Goal: Obtain resource: Download file/media

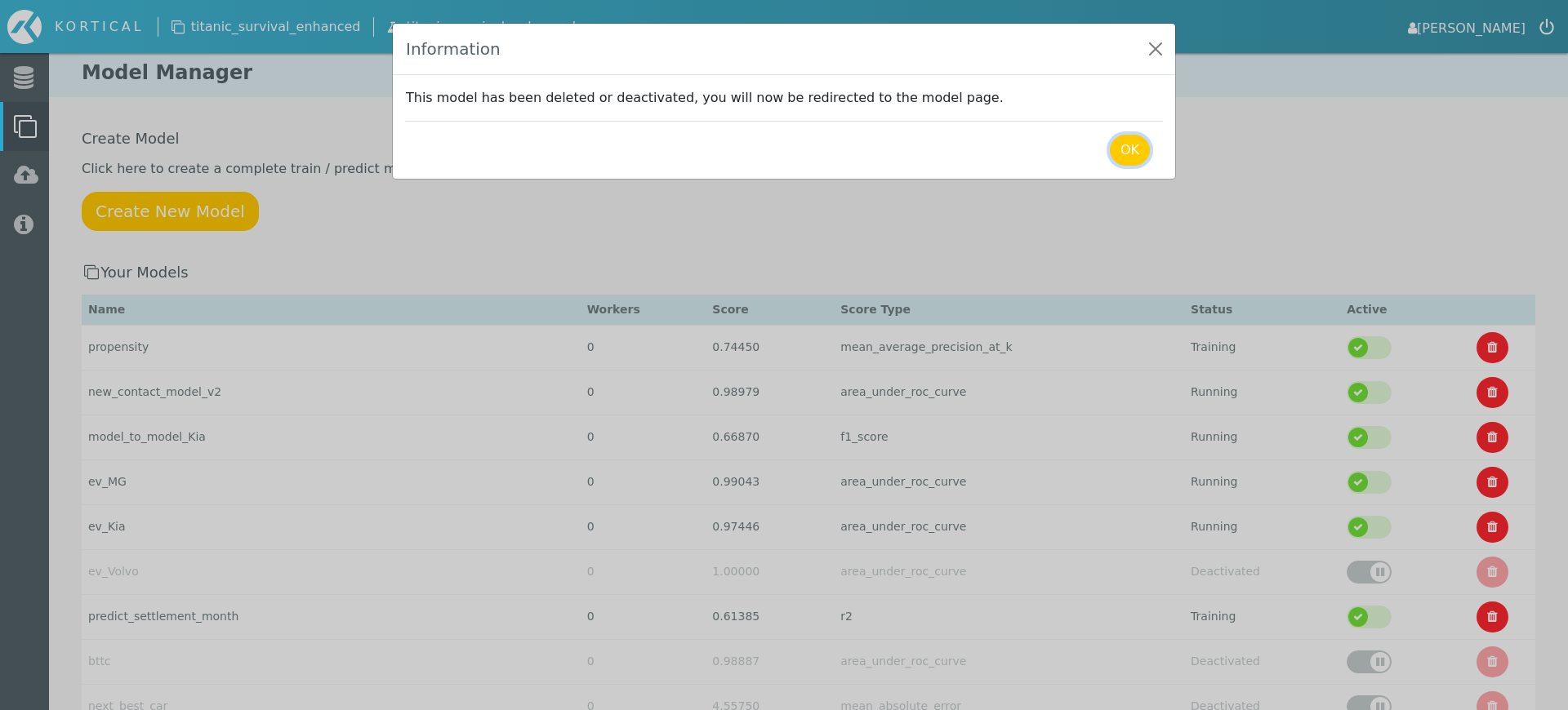
click at [1132, 147] on button "OK" at bounding box center [1130, 149] width 40 height 31
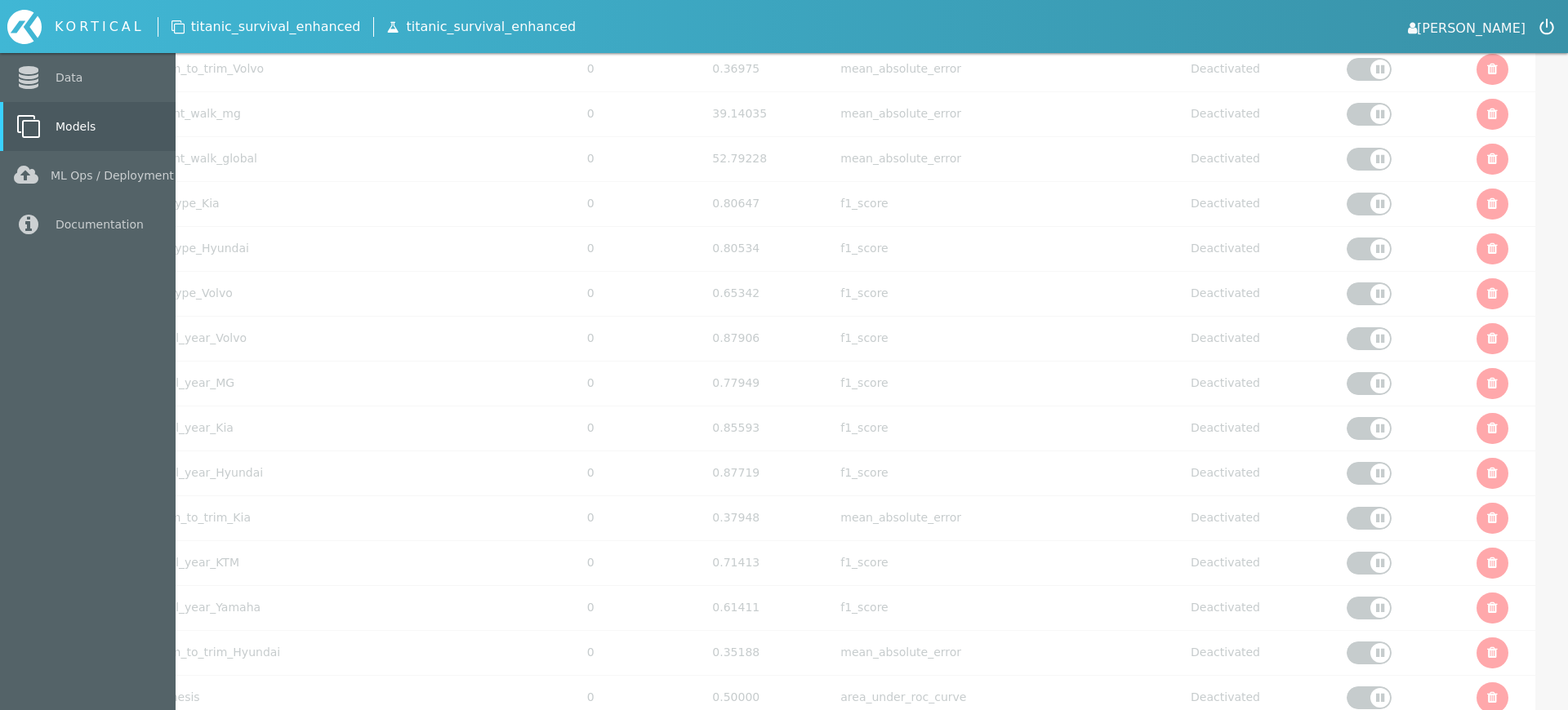
scroll to position [5189, 0]
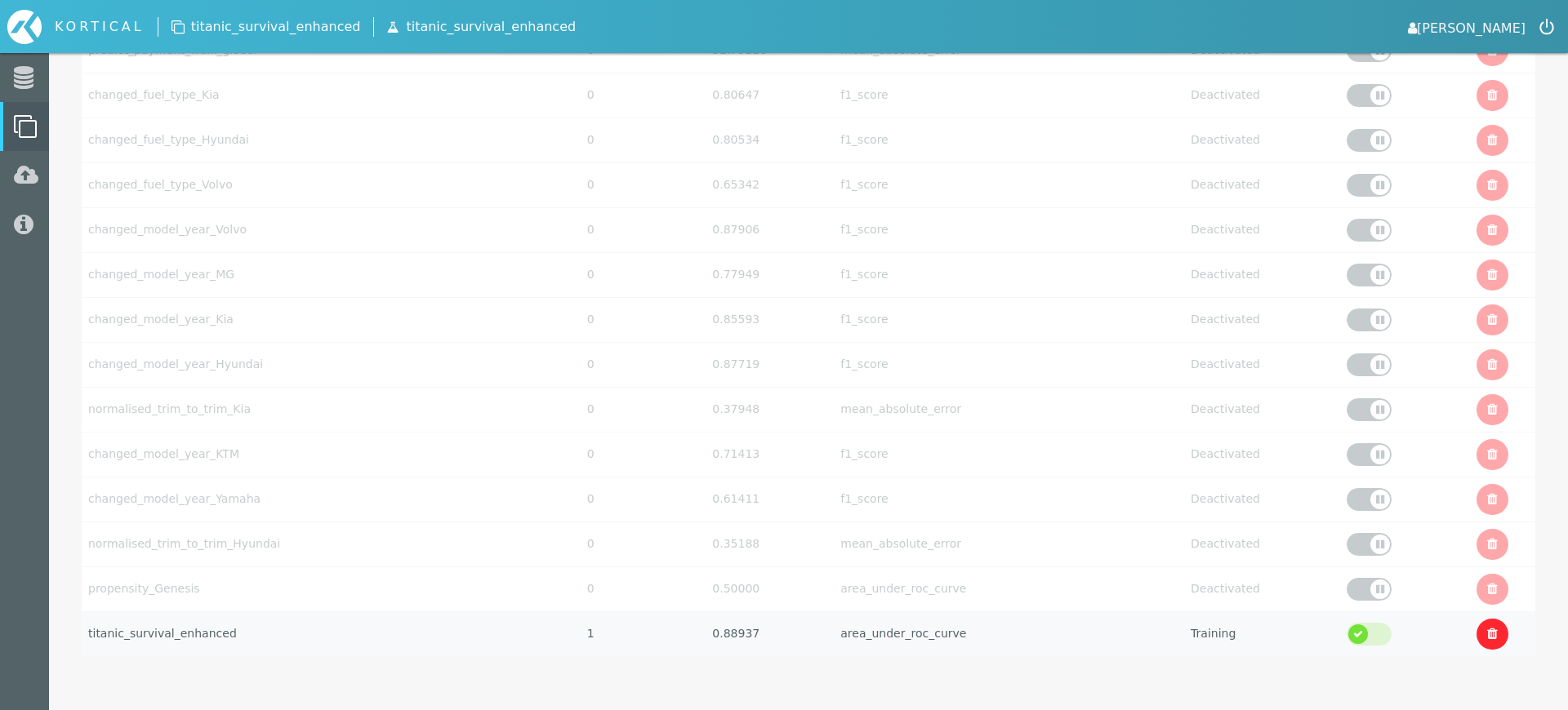
click at [371, 641] on td "titanic_survival_enhanced" at bounding box center [331, 634] width 499 height 45
select select "area_under_roc_curve"
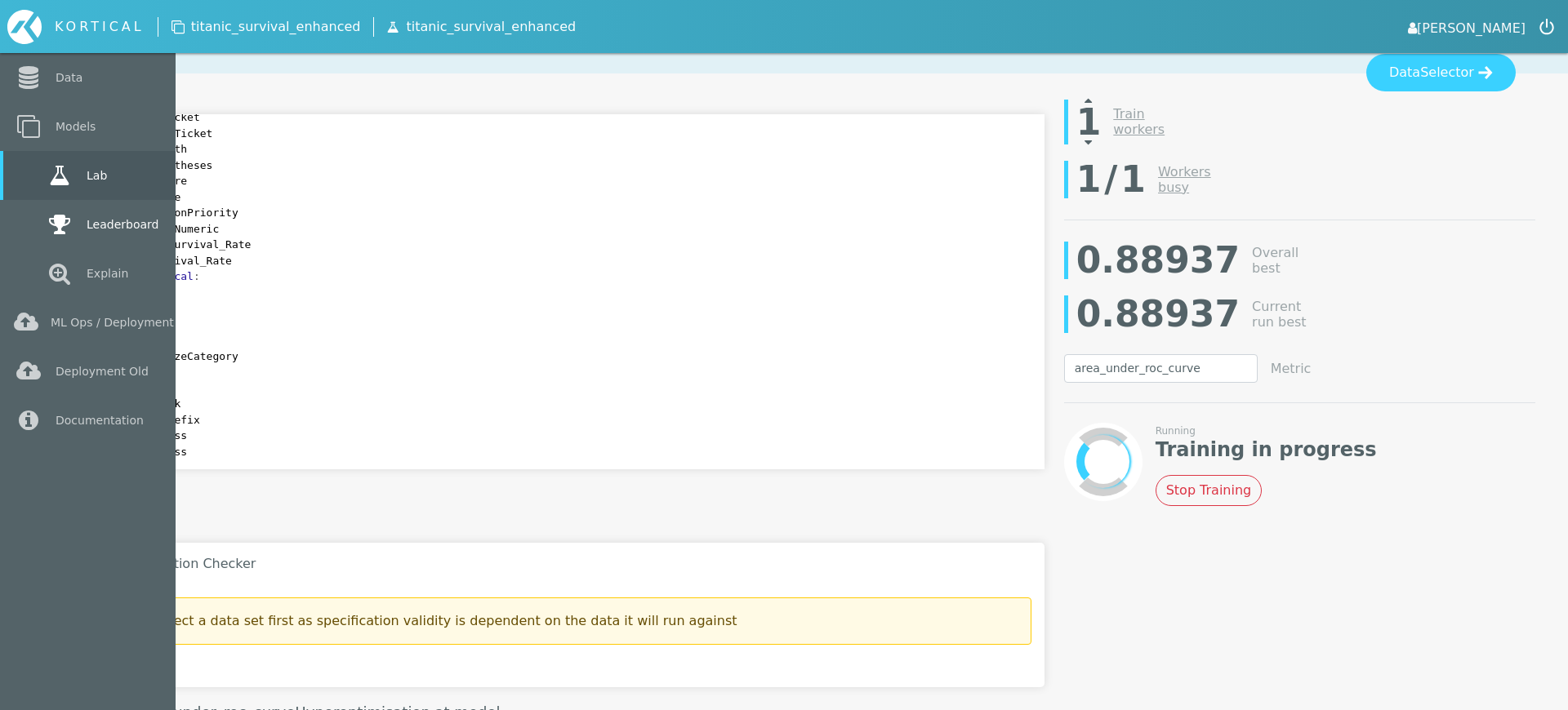
click at [29, 215] on link "Leaderboard" at bounding box center [87, 224] width 175 height 49
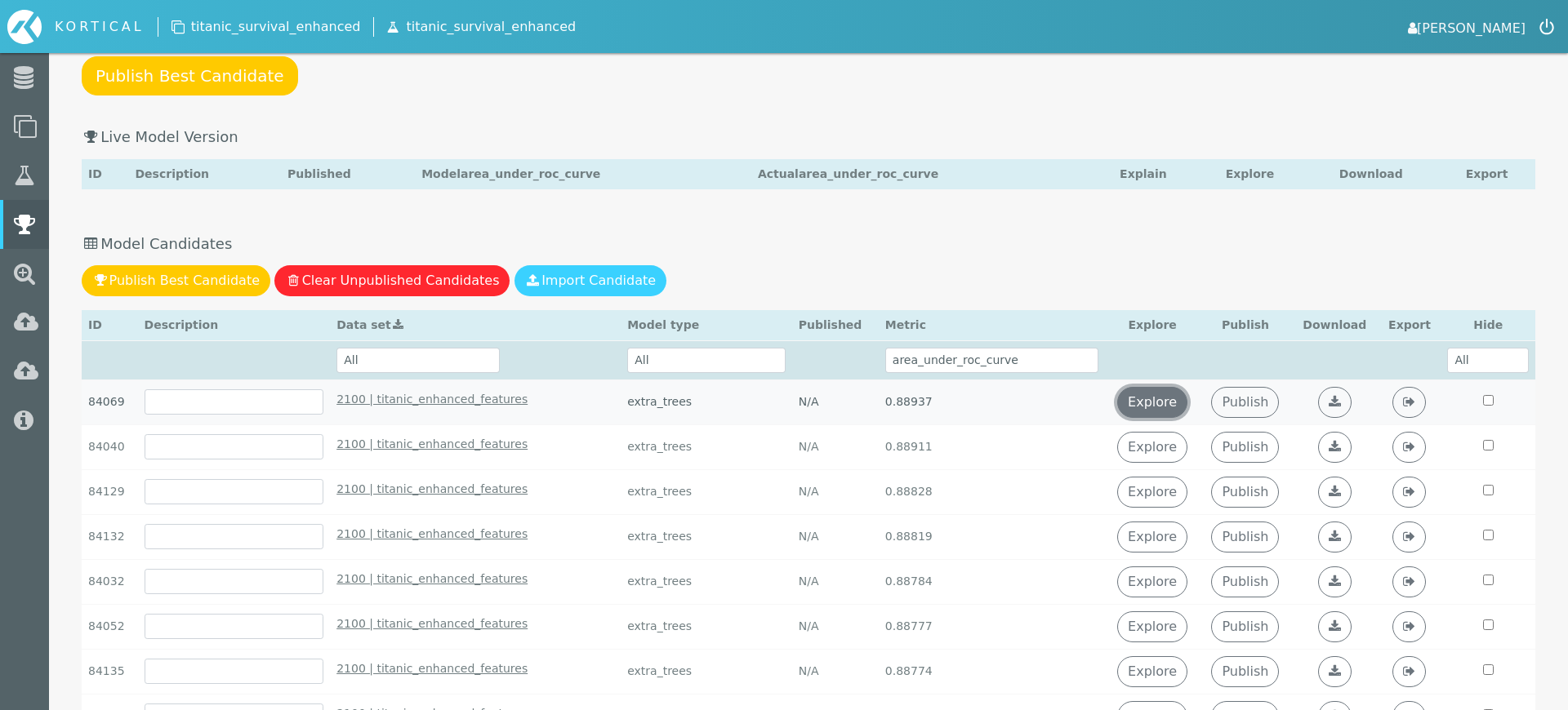
click at [1150, 397] on link "Explore" at bounding box center [1152, 402] width 71 height 31
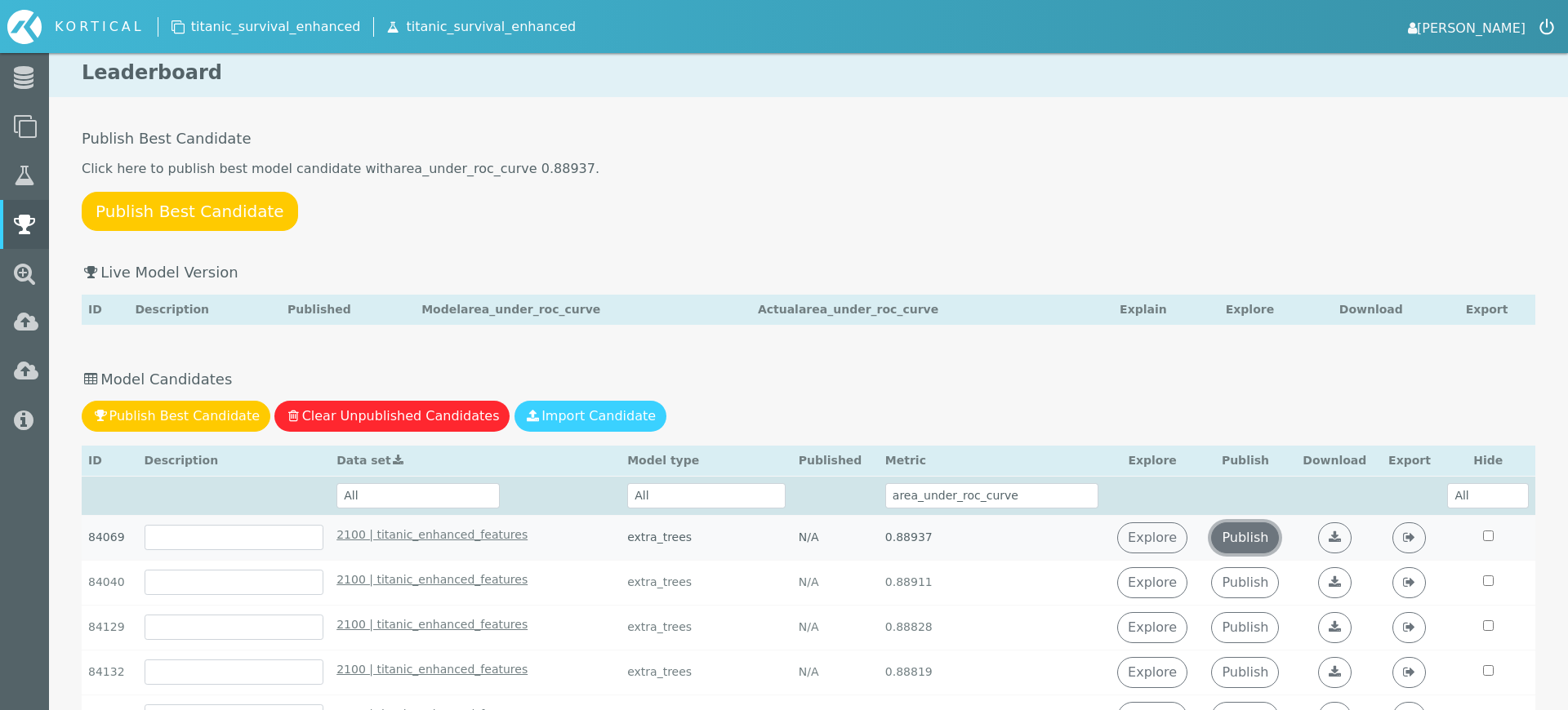
click at [1231, 530] on link "Publish" at bounding box center [1245, 537] width 68 height 31
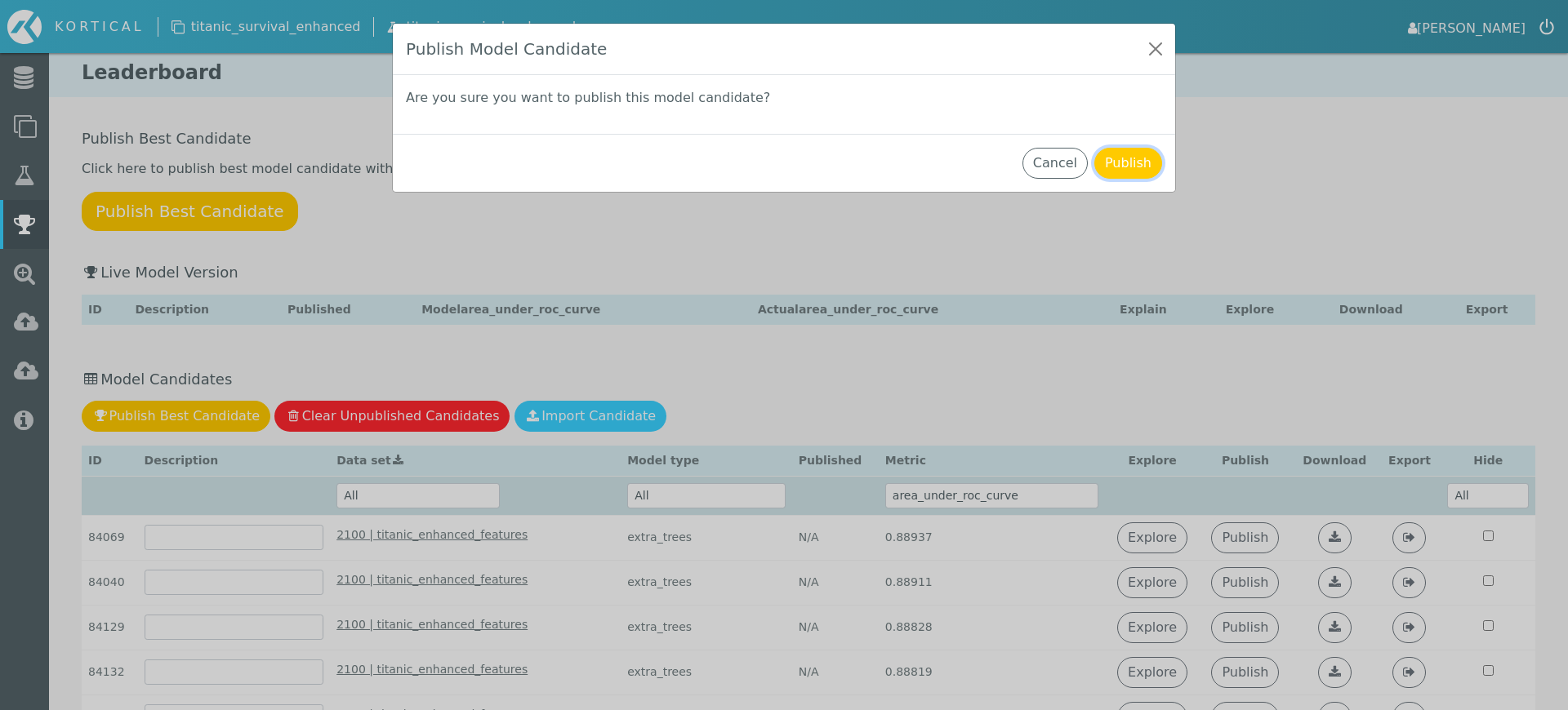
click at [1125, 177] on button "Publish" at bounding box center [1128, 163] width 68 height 31
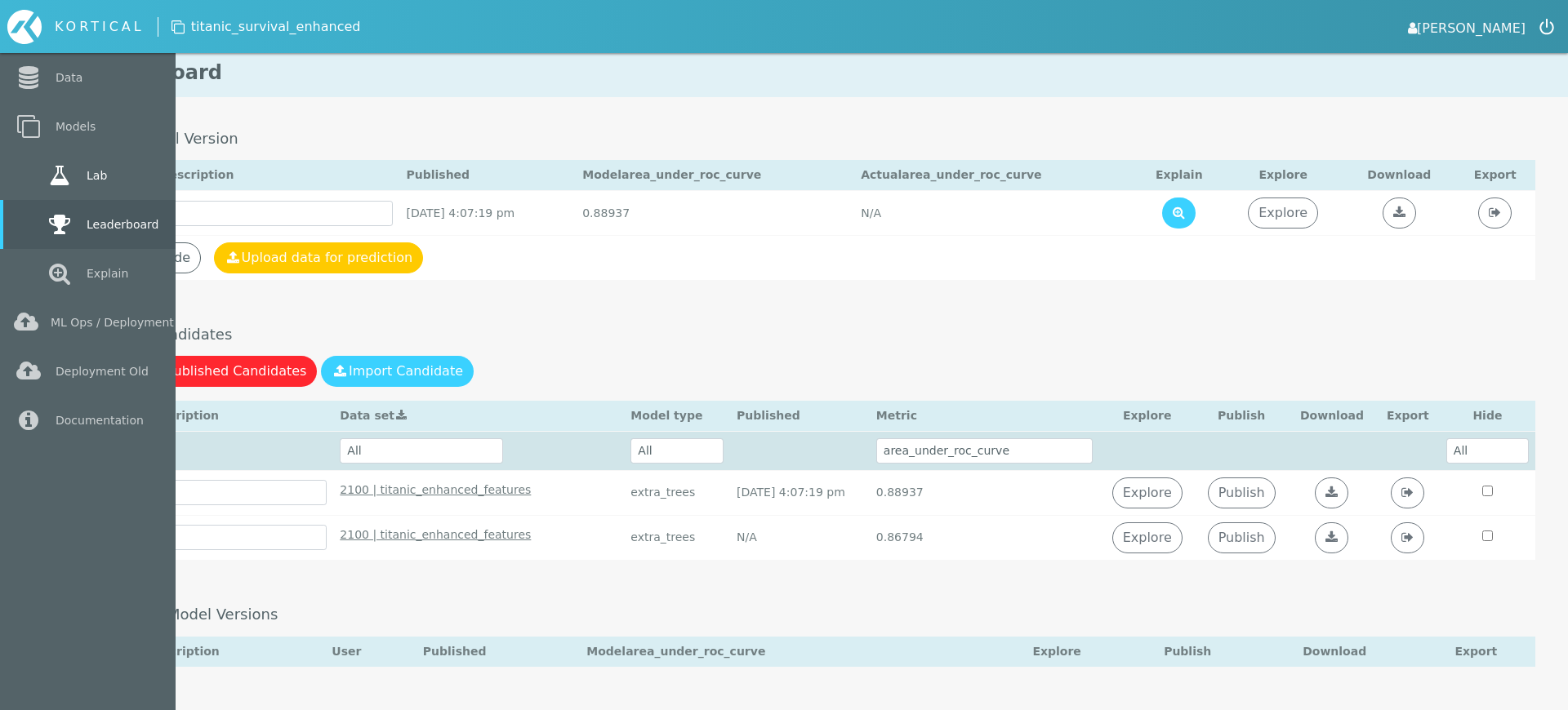
click at [35, 178] on link "Lab" at bounding box center [87, 175] width 175 height 49
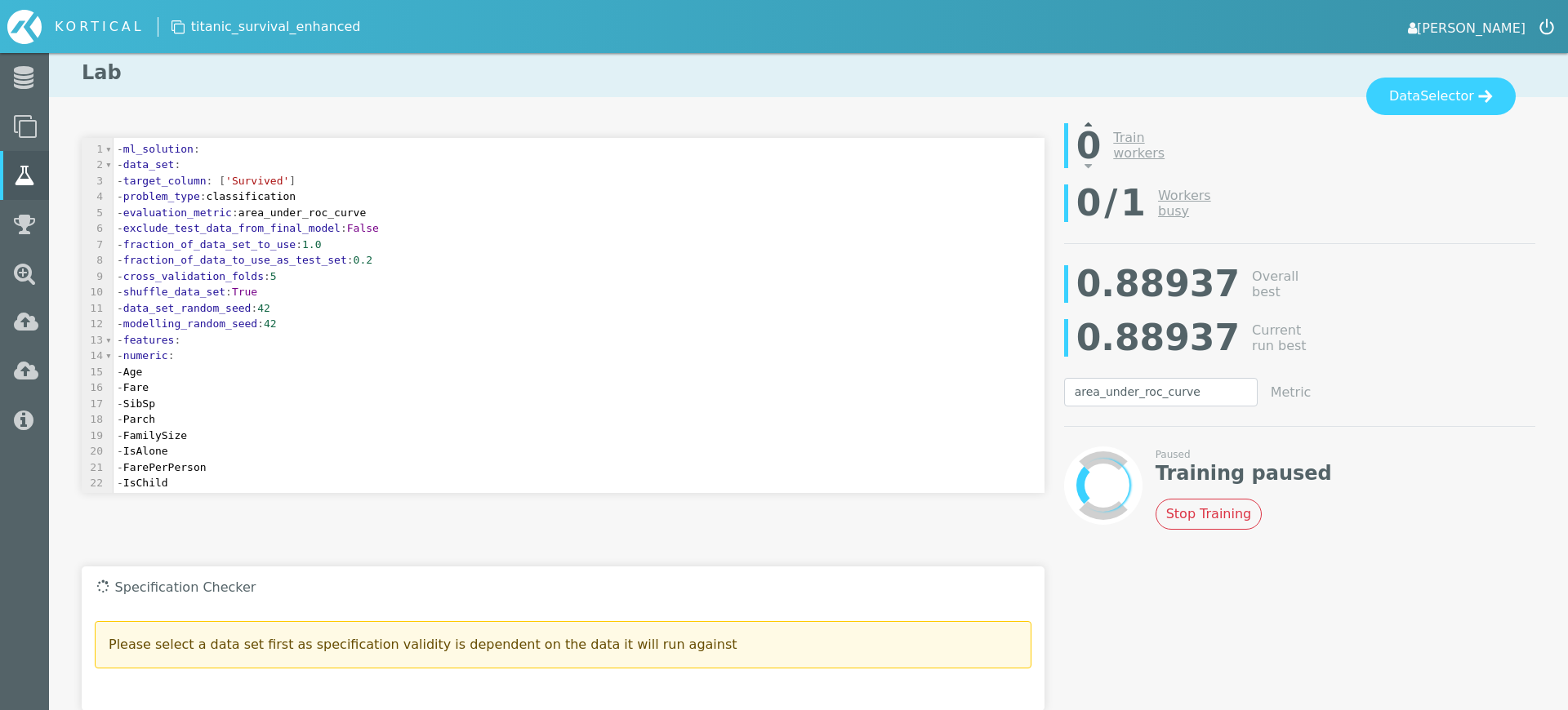
click at [1087, 125] on icon at bounding box center [1088, 124] width 7 height 13
click at [1215, 522] on button "Stop Training" at bounding box center [1209, 513] width 107 height 31
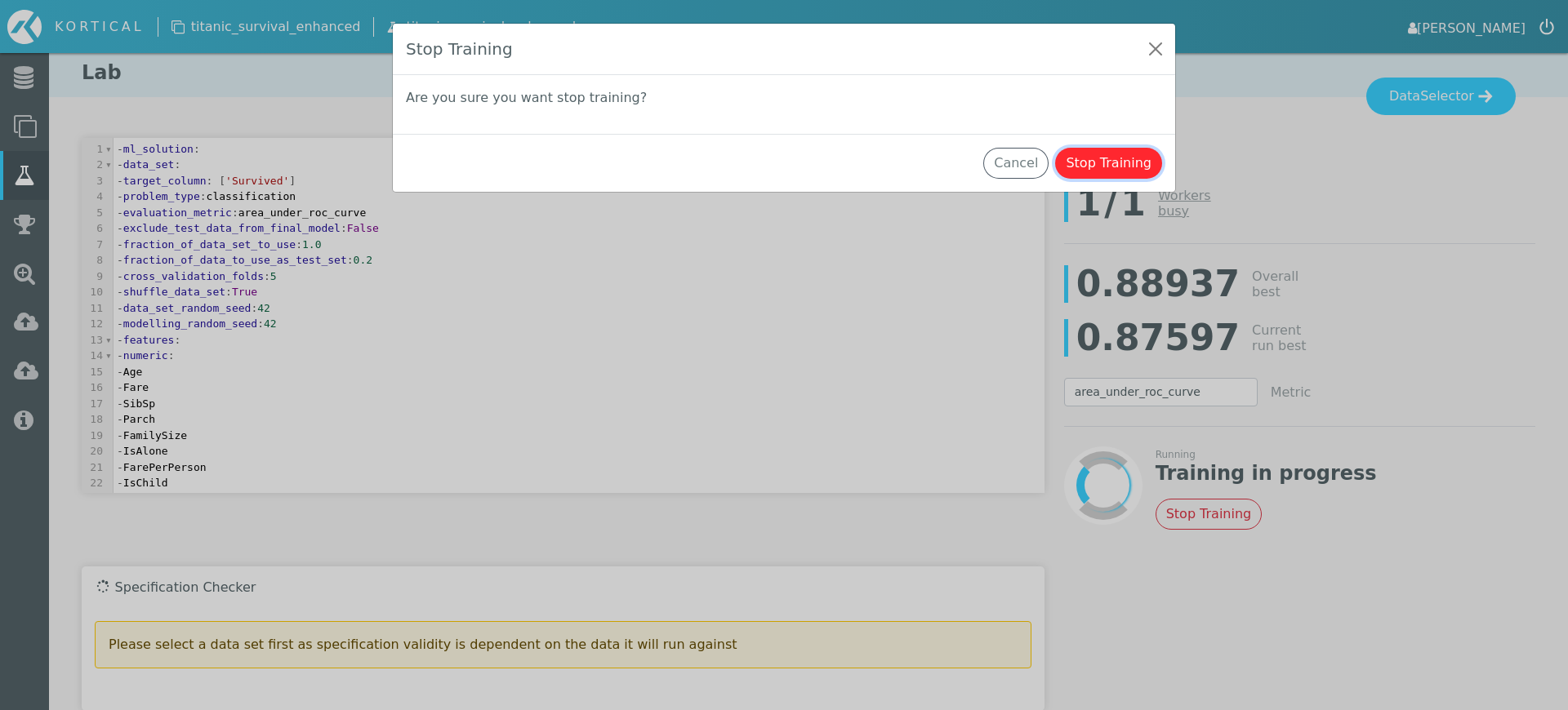
click at [1095, 168] on button "Stop Training" at bounding box center [1108, 163] width 107 height 31
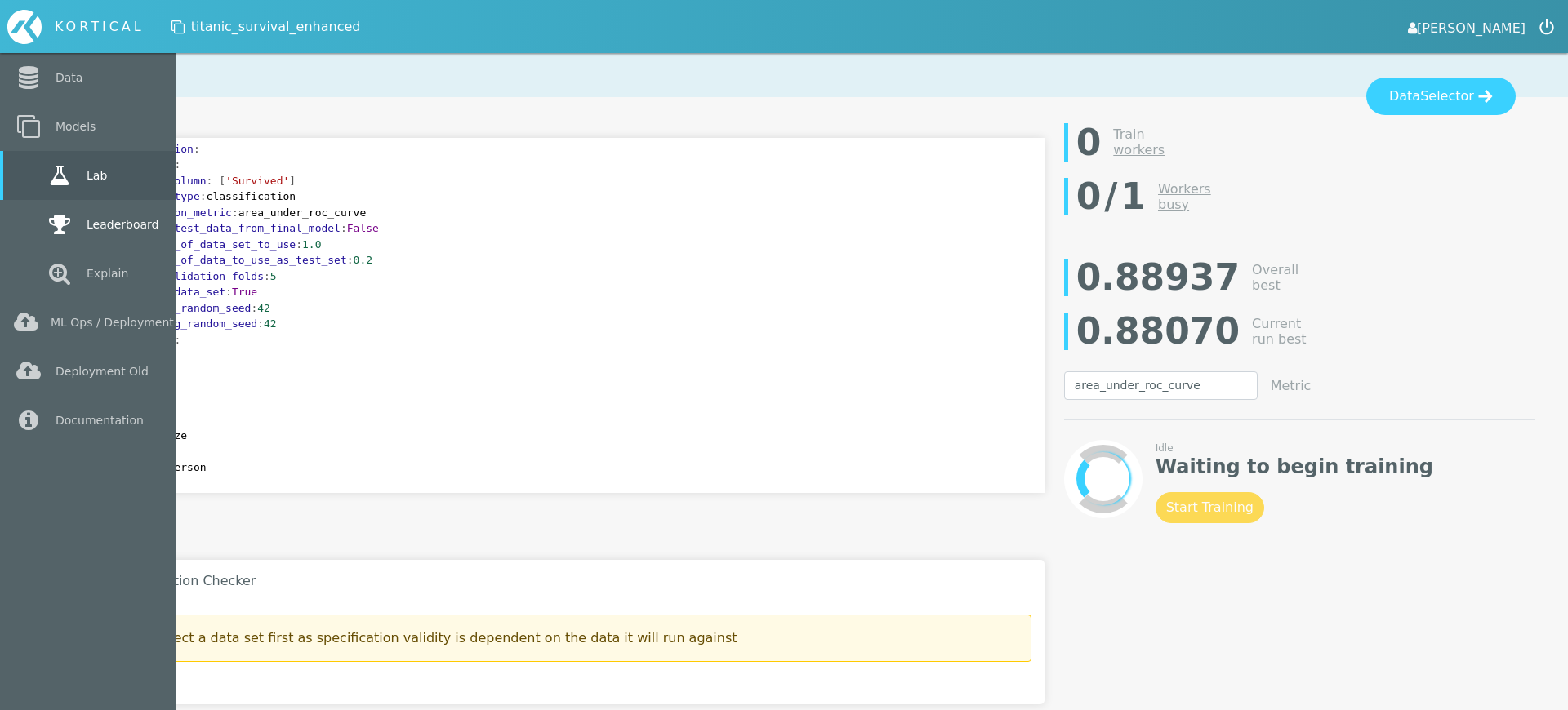
click at [39, 223] on link "Leaderboard" at bounding box center [87, 224] width 175 height 49
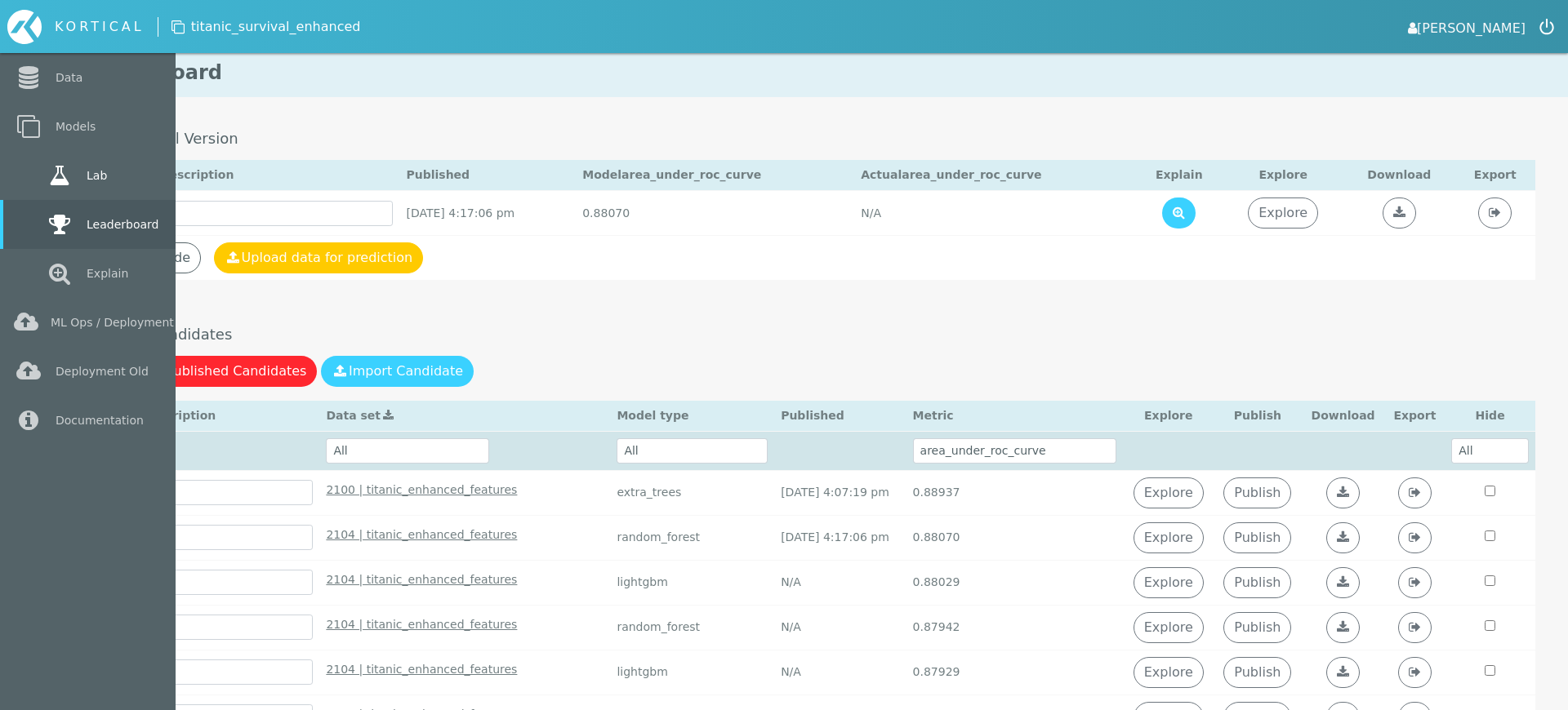
click at [80, 171] on link "Lab" at bounding box center [87, 175] width 175 height 49
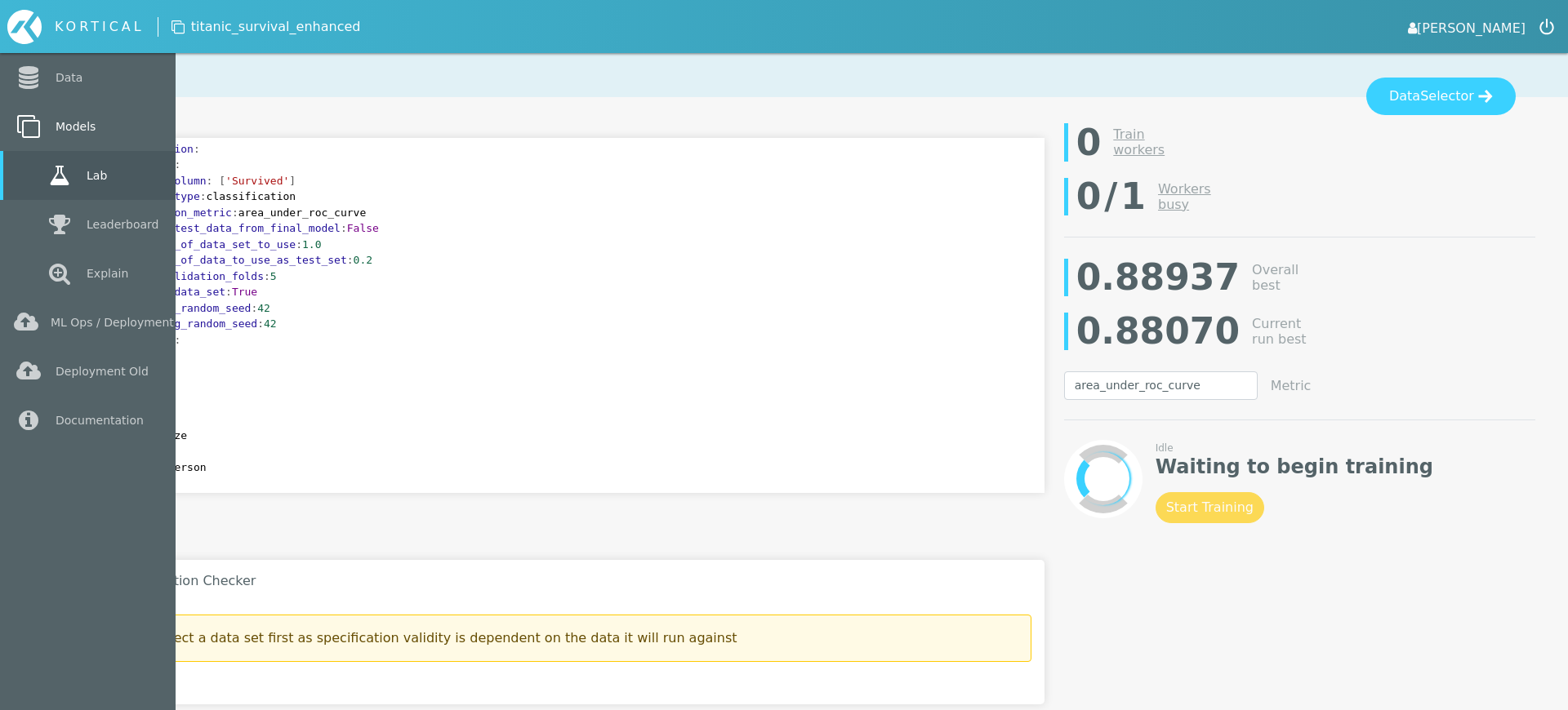
click at [85, 128] on link "Models" at bounding box center [87, 126] width 175 height 49
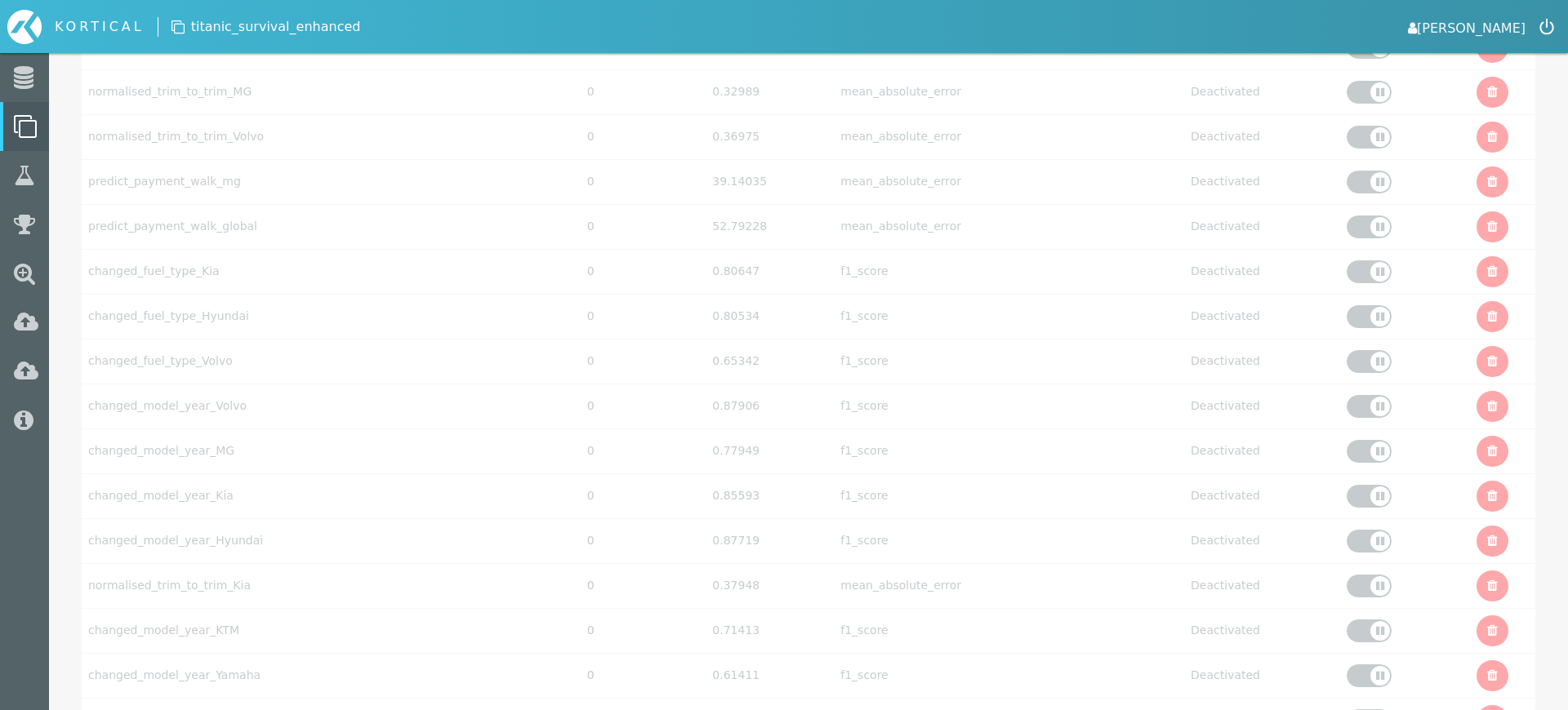
scroll to position [5189, 0]
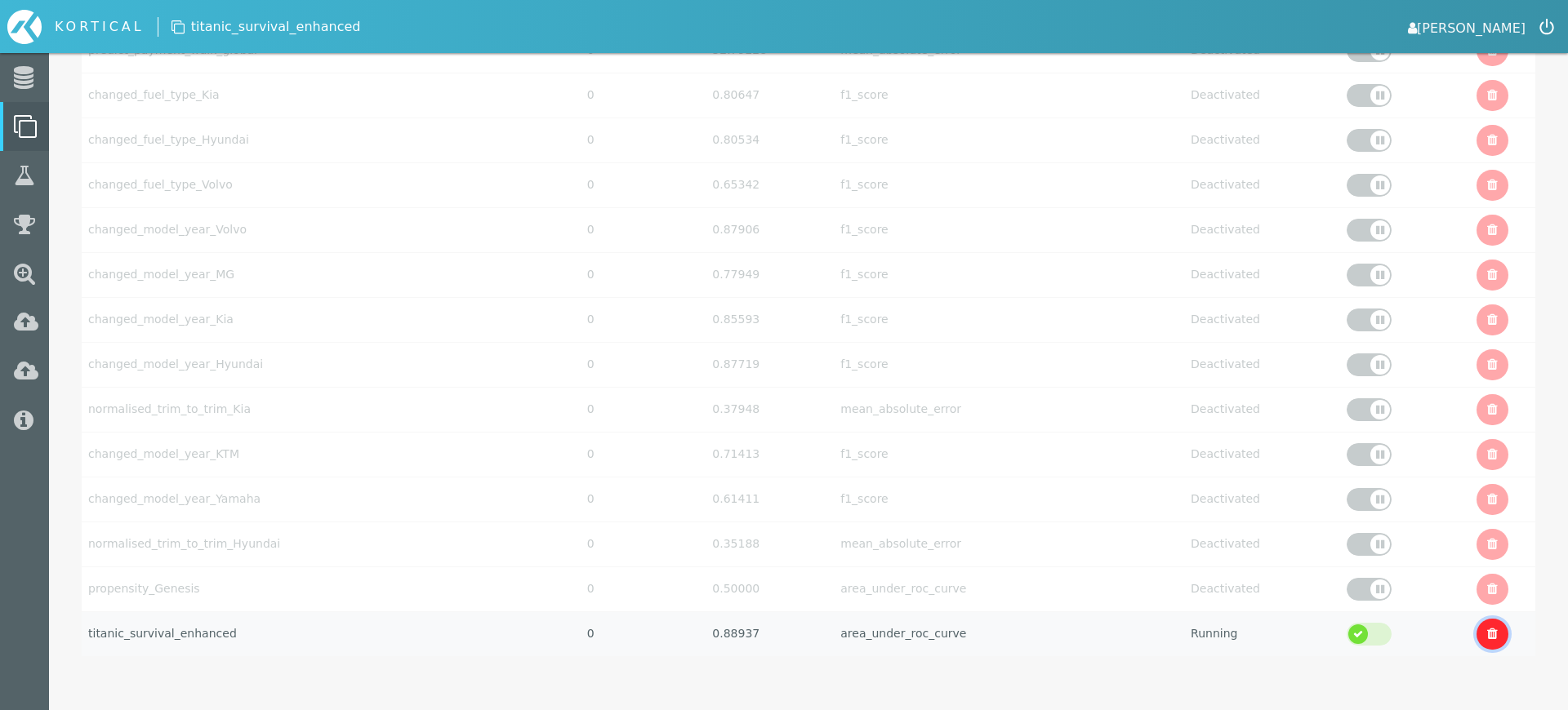
click at [1496, 638] on link at bounding box center [1492, 634] width 32 height 31
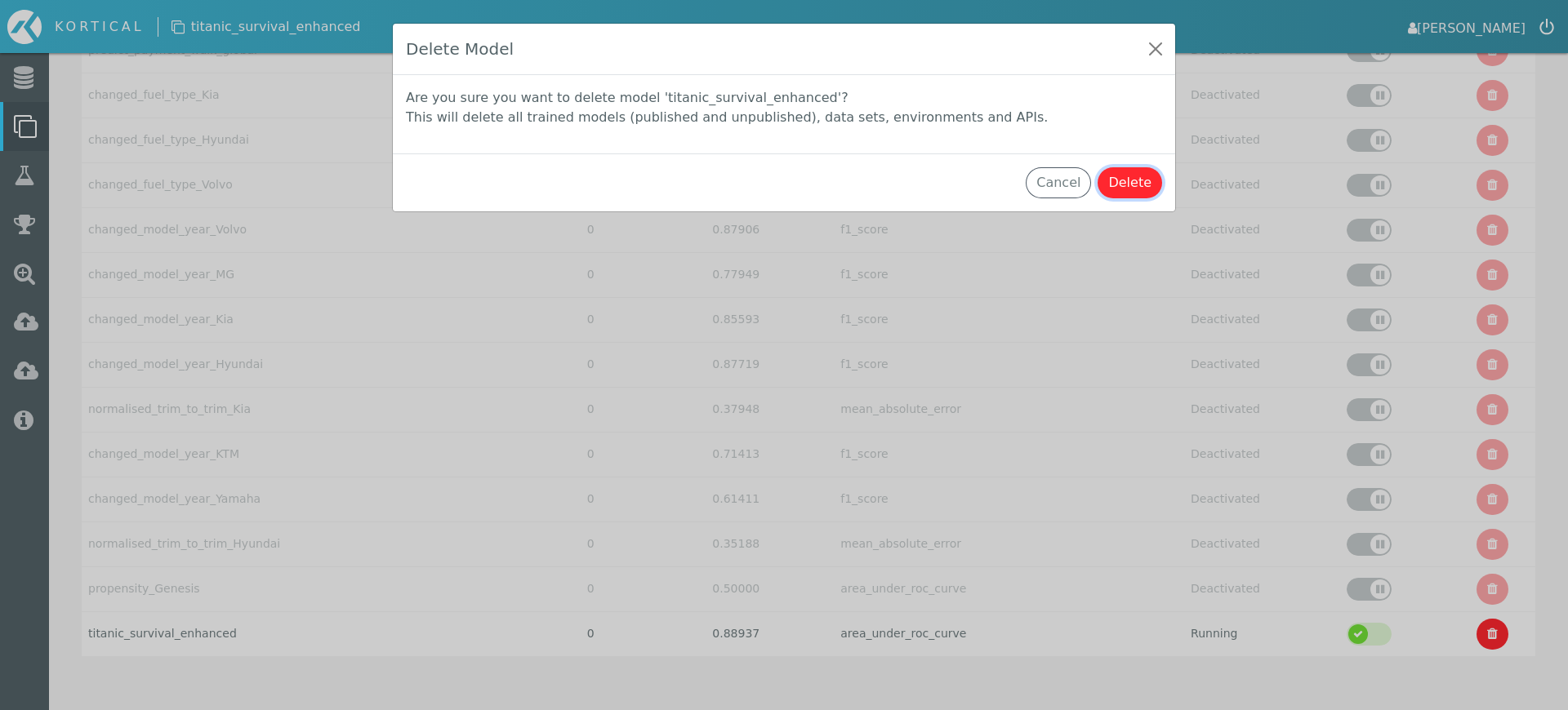
click at [1147, 175] on button "Delete" at bounding box center [1130, 182] width 65 height 31
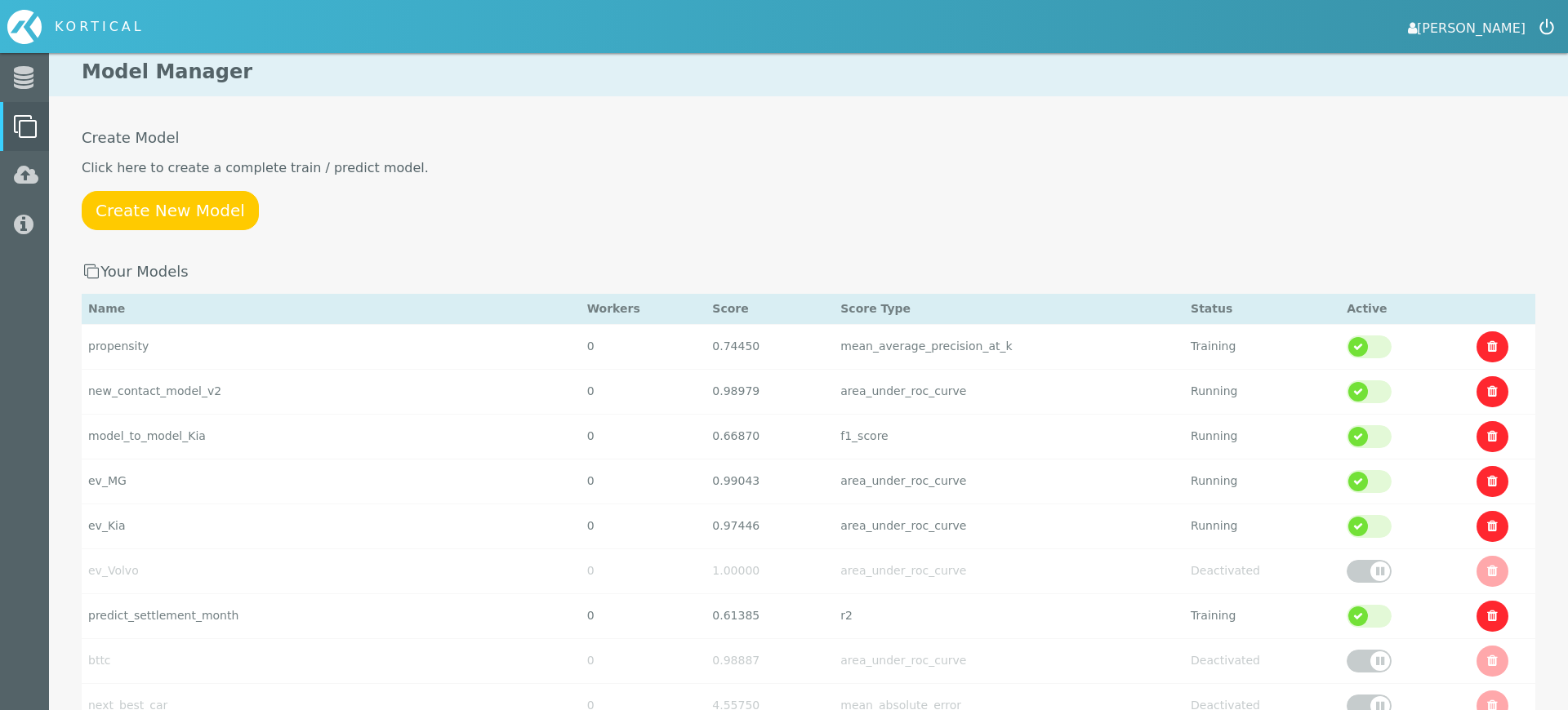
scroll to position [0, 0]
click at [475, 492] on td "ev_MG" at bounding box center [331, 482] width 499 height 45
select select "area_under_roc_curve"
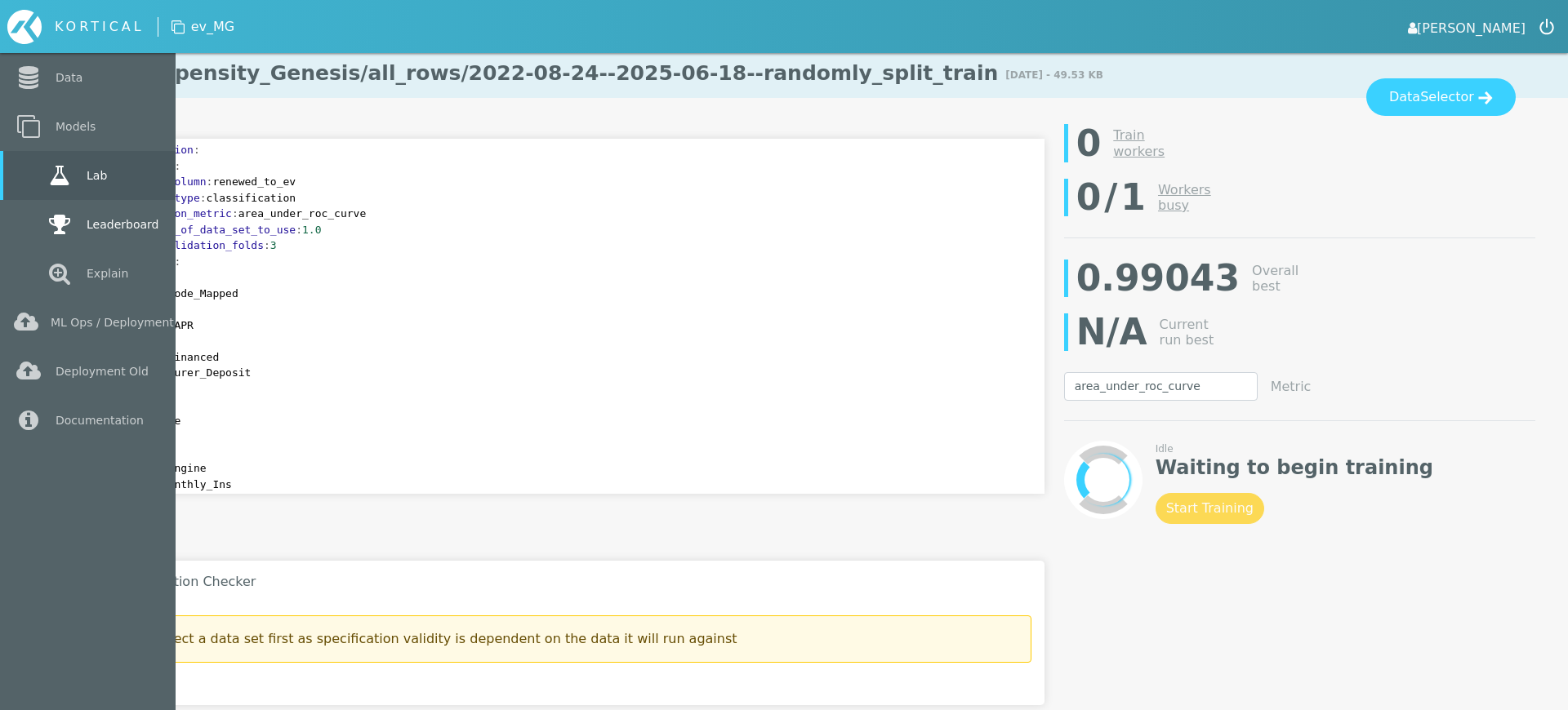
click at [63, 220] on icon at bounding box center [59, 225] width 29 height 23
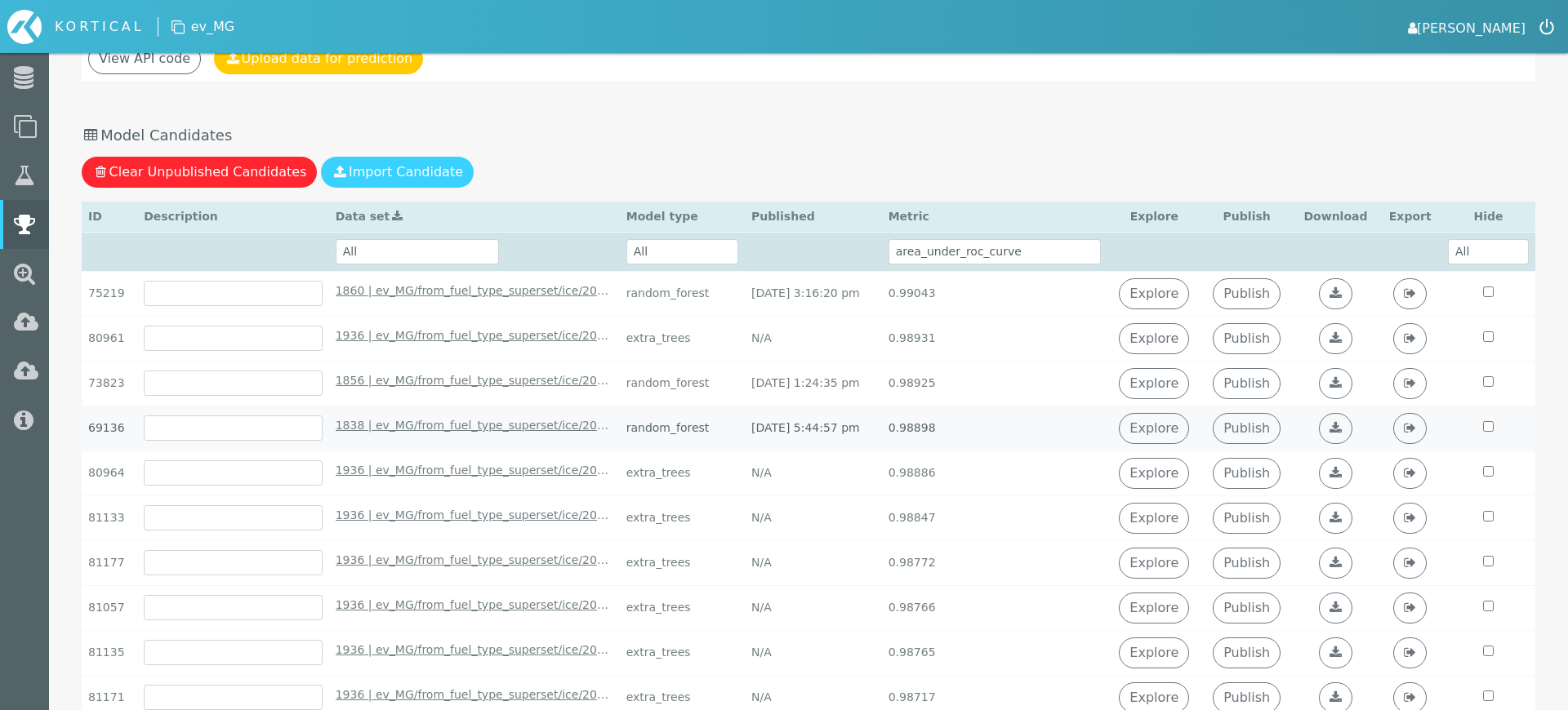
scroll to position [192, 0]
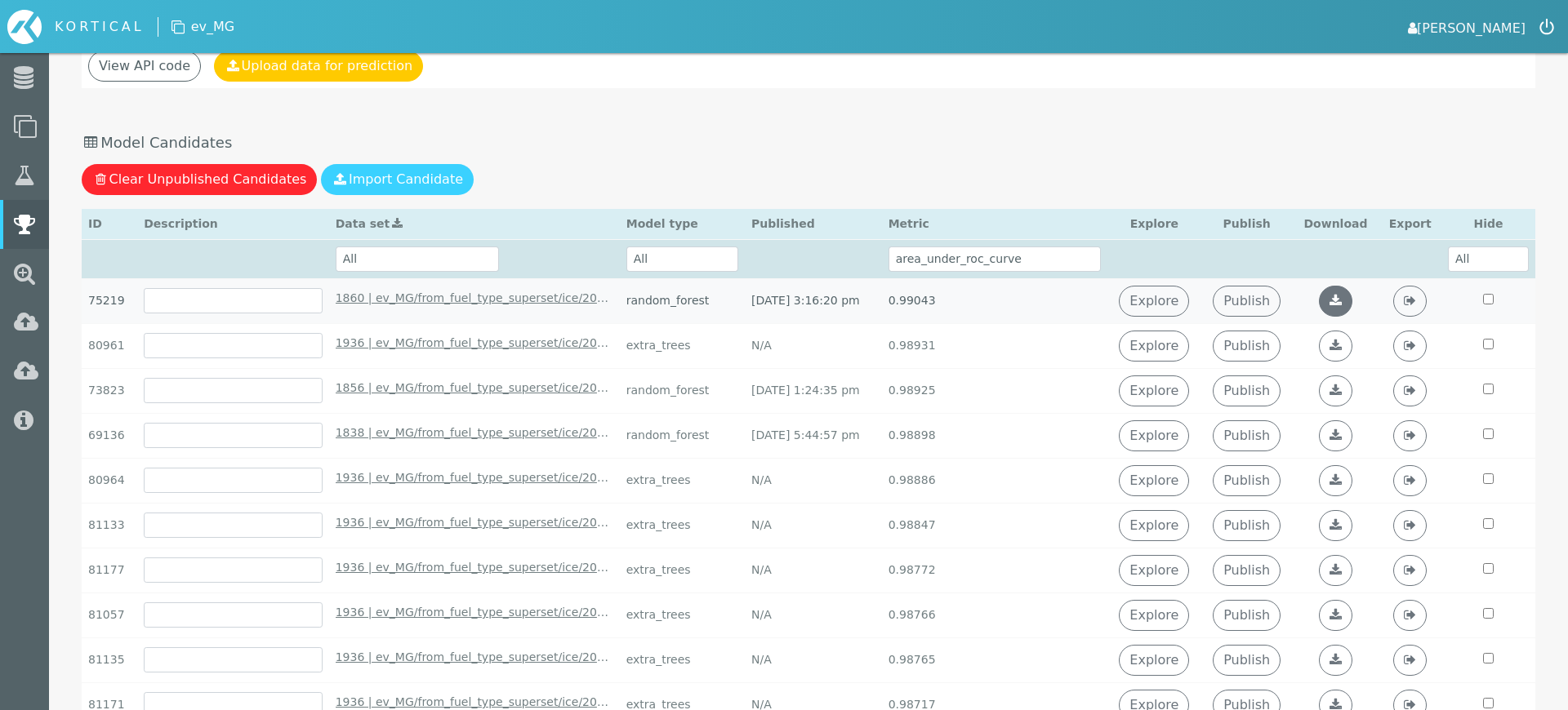
click at [1342, 302] on icon at bounding box center [1335, 301] width 12 height 13
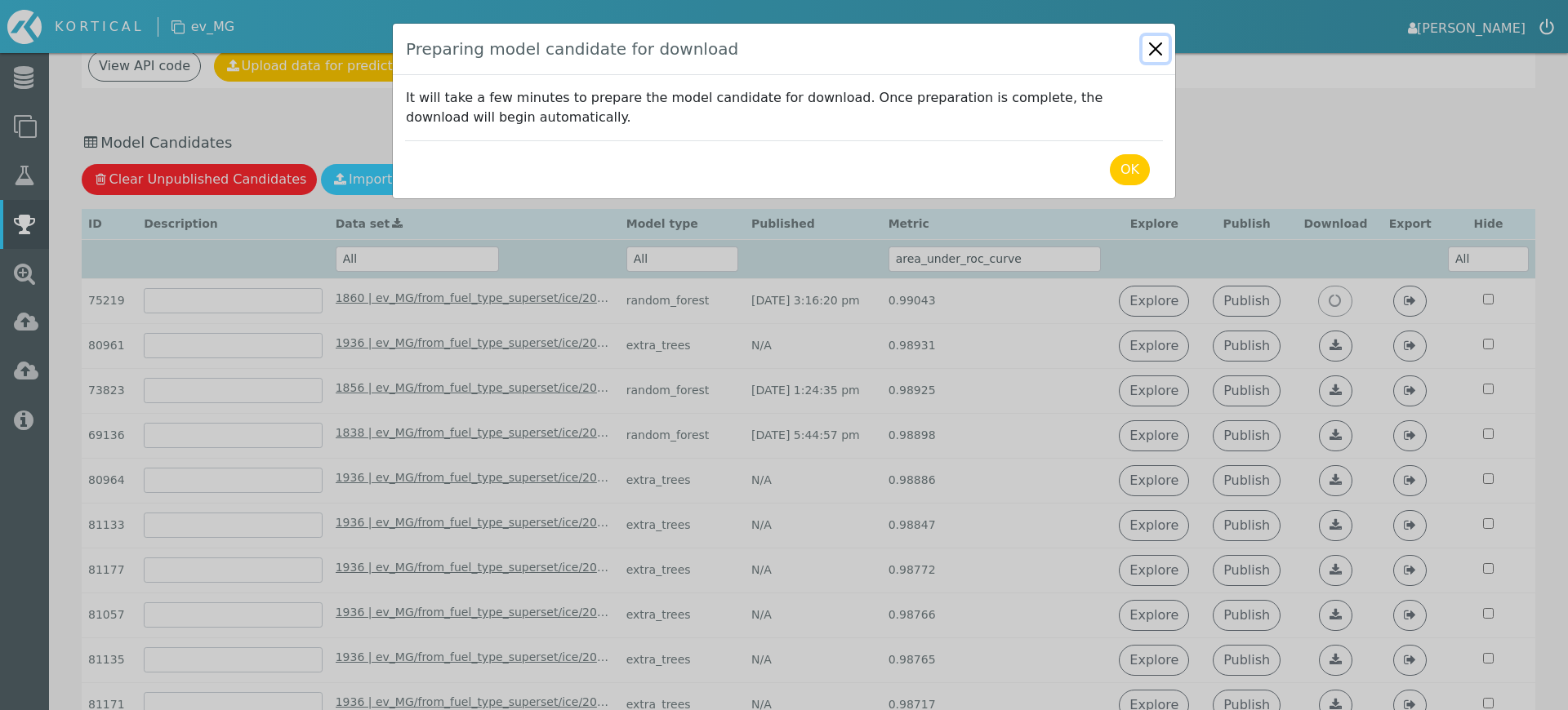
click at [1159, 54] on button "Close" at bounding box center [1155, 48] width 26 height 26
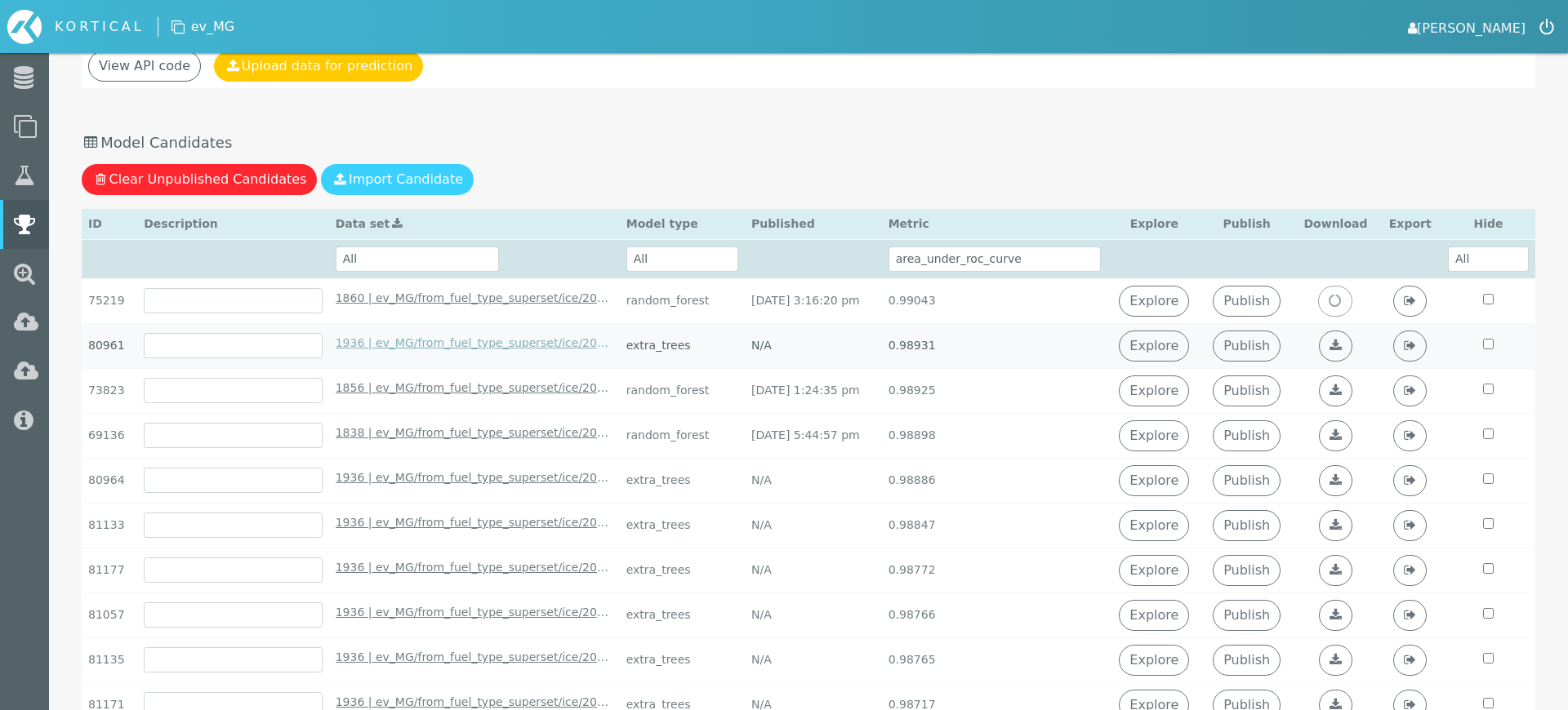
click at [530, 341] on link "1936 | ev_MG/from_fuel_type_superset/ice/2020-03-17--2025-04-23--randomly_split…" at bounding box center [474, 343] width 278 height 17
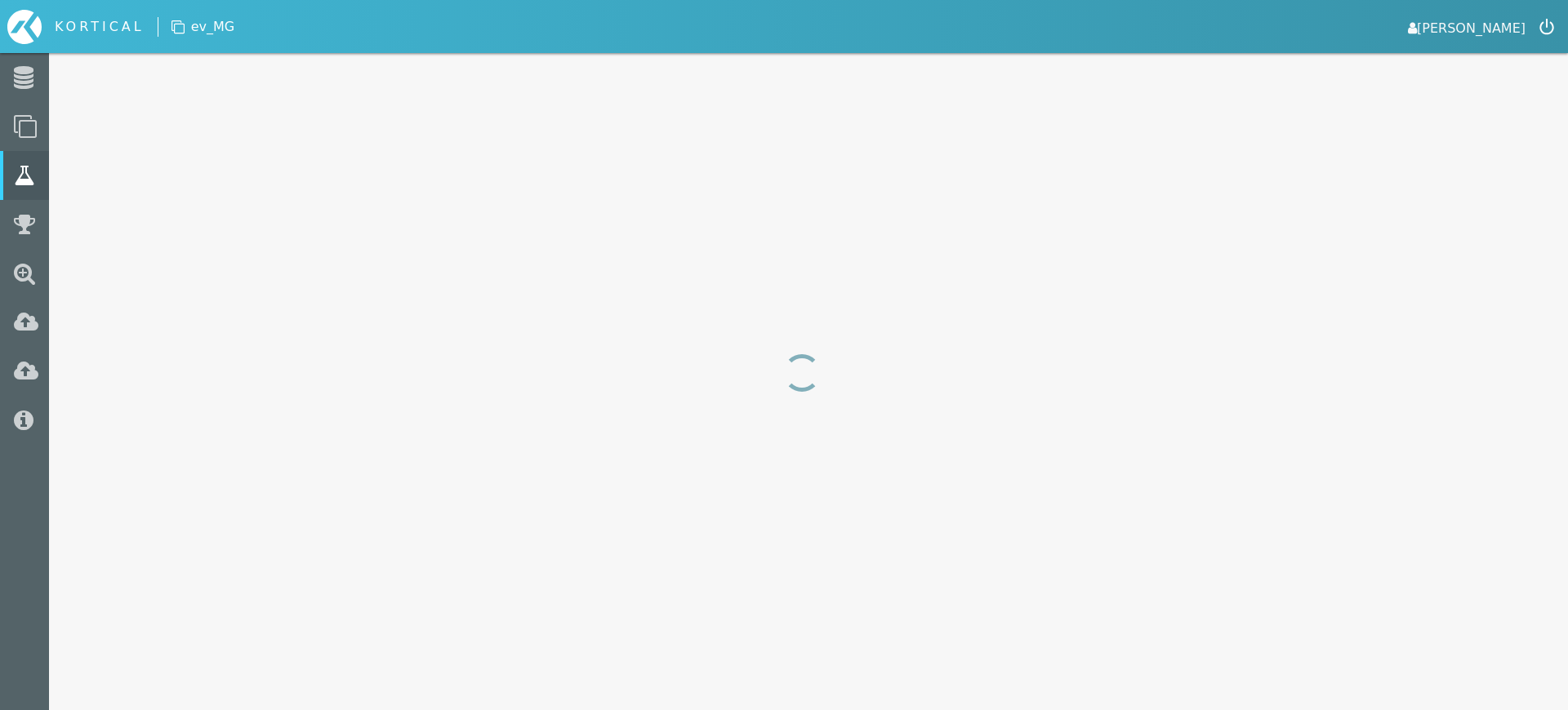
select select "area_under_roc_curve"
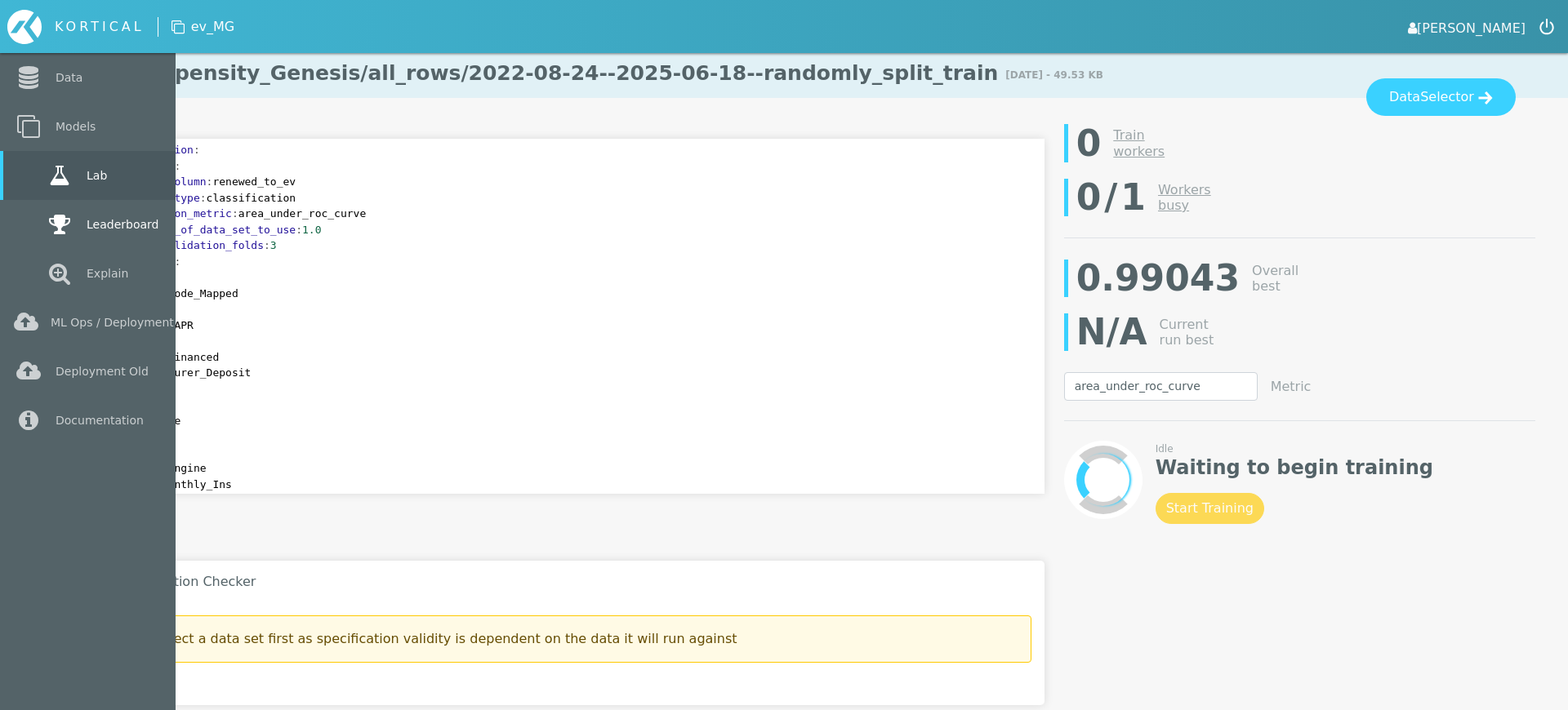
click at [26, 213] on link "Leaderboard" at bounding box center [87, 224] width 175 height 49
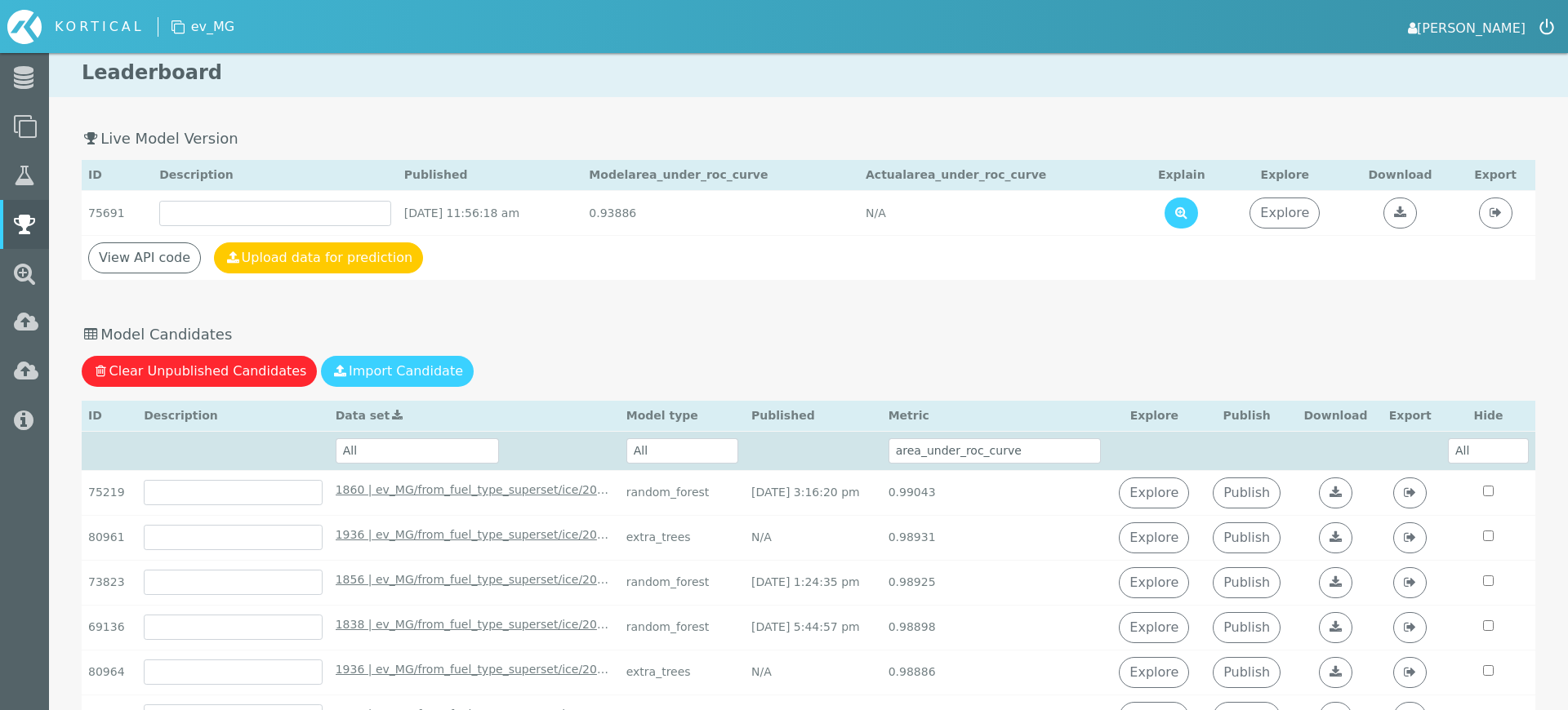
click at [1485, 22] on link "[PERSON_NAME]" at bounding box center [1467, 27] width 118 height 23
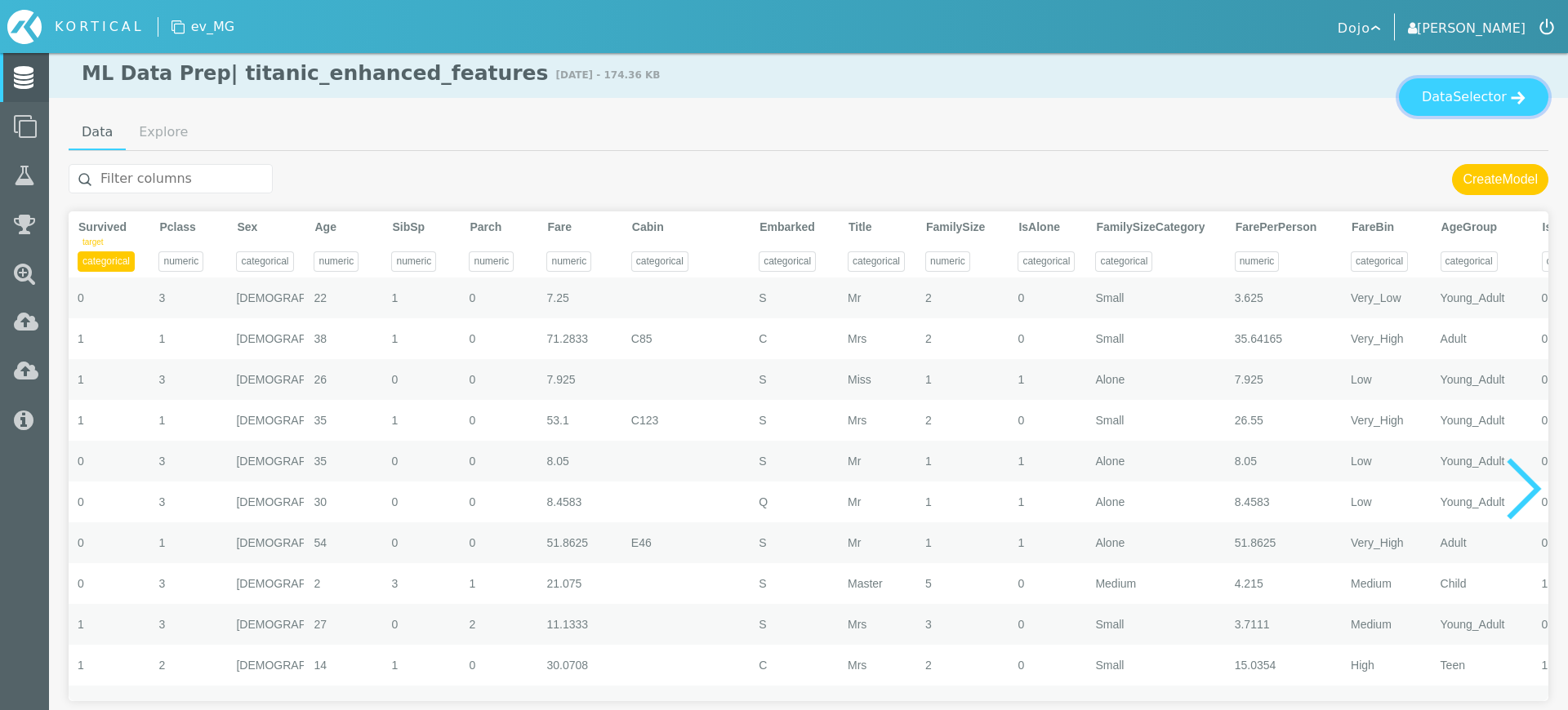
click at [1455, 105] on button "Data Selector" at bounding box center [1473, 96] width 150 height 37
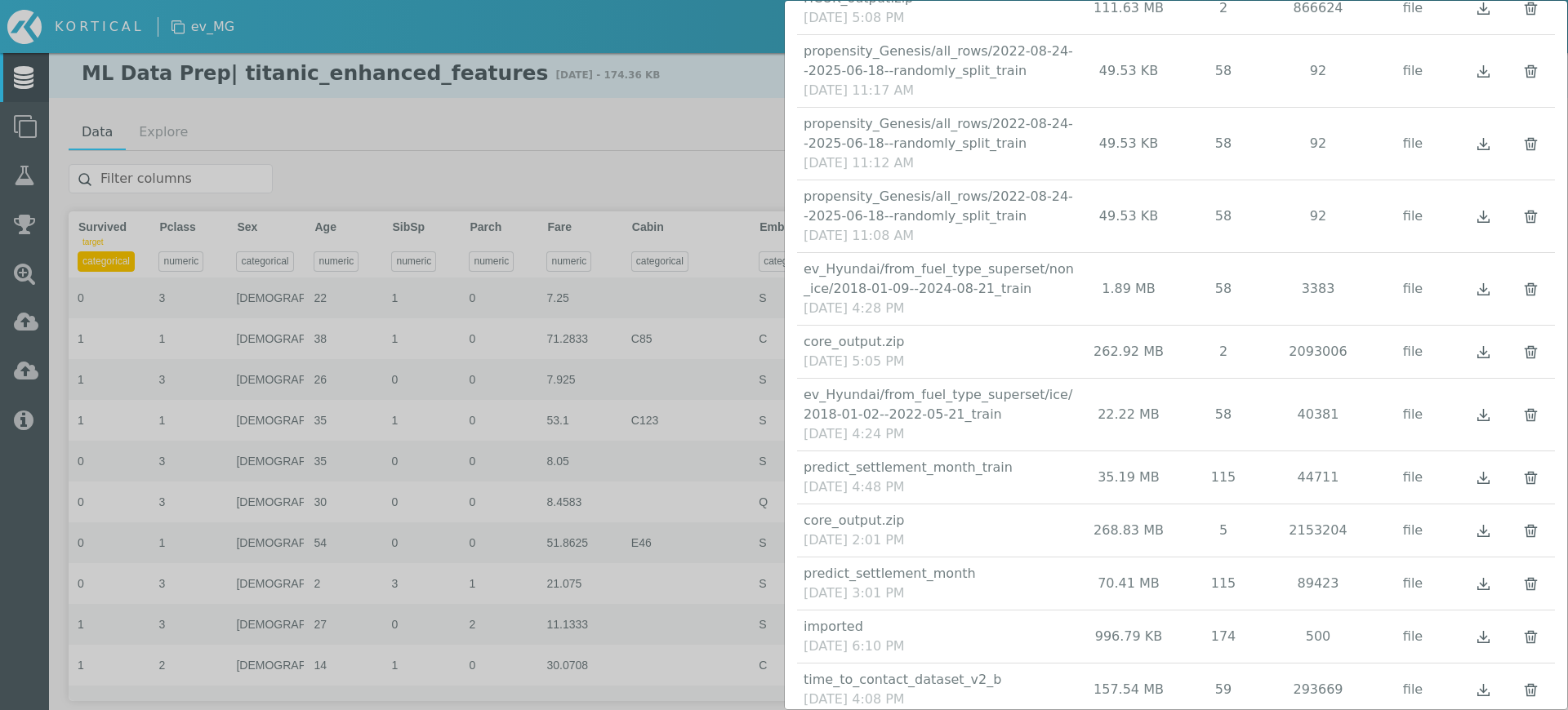
scroll to position [858, 0]
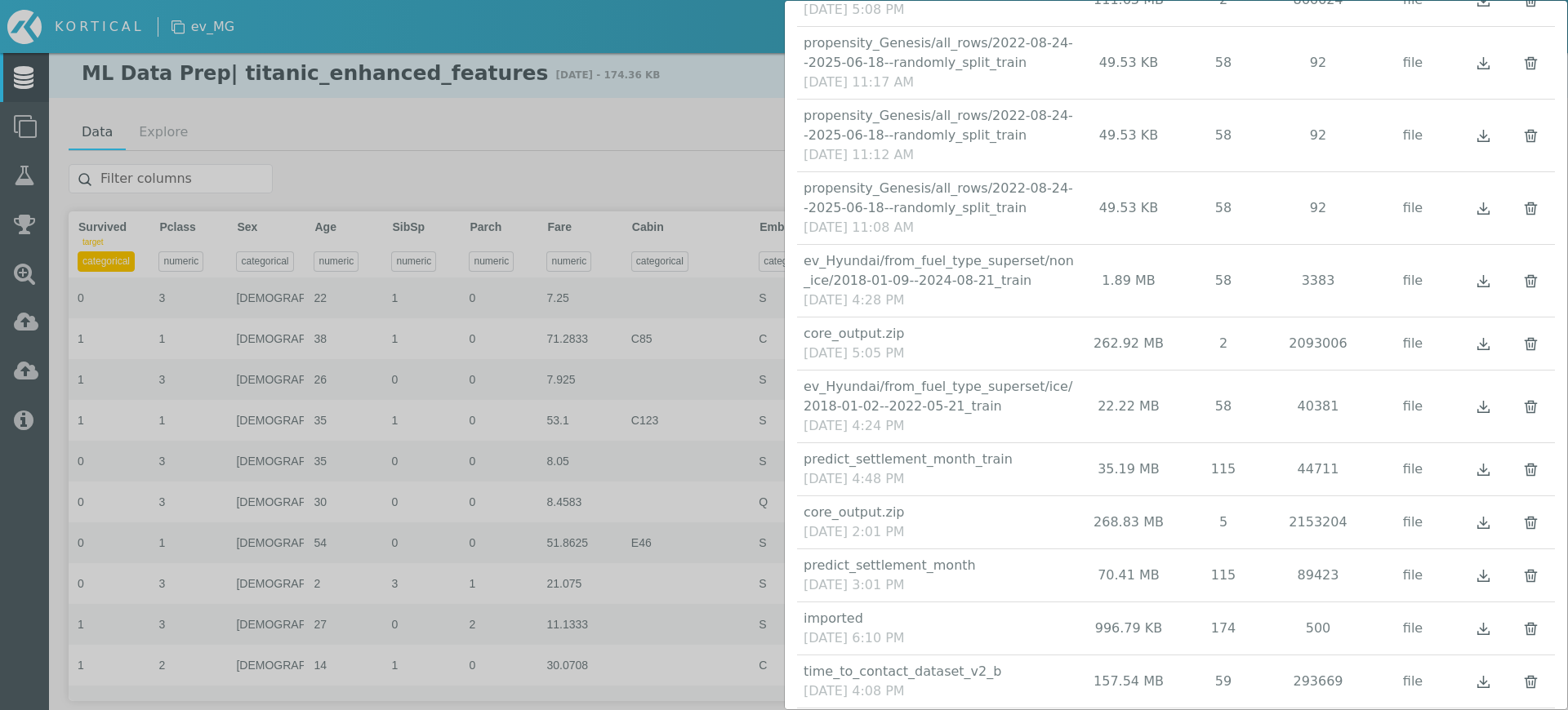
click at [1486, 408] on img "button" at bounding box center [1483, 407] width 21 height 21
click at [346, 451] on div "Data Selector Name Size Columns Rows Type Actions" at bounding box center [784, 355] width 1568 height 710
